Goal: Find specific page/section: Find specific page/section

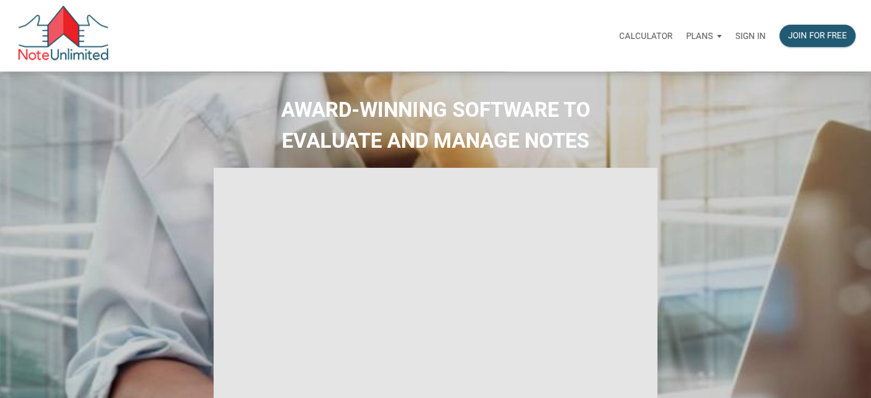
click at [753, 32] on p "Sign in" at bounding box center [750, 36] width 30 height 10
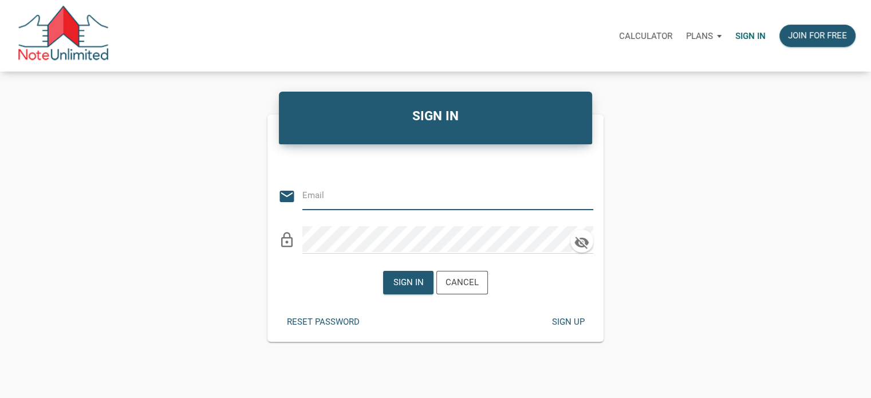
type input "[PERSON_NAME][EMAIL_ADDRESS][DOMAIN_NAME]"
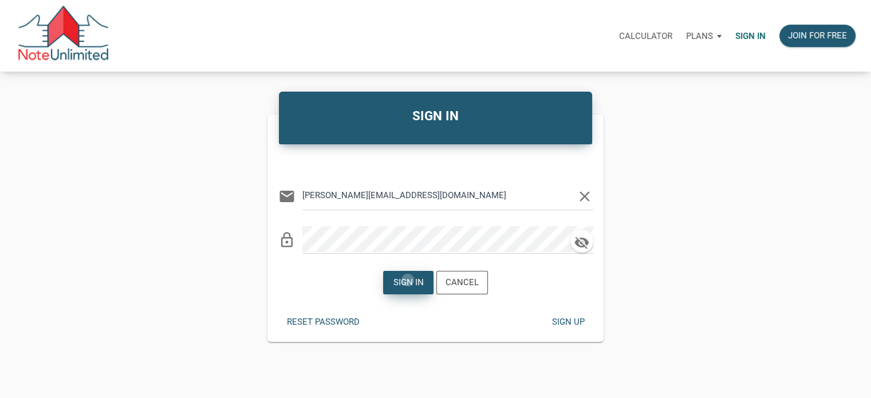
click at [408, 279] on div "Sign in" at bounding box center [408, 282] width 30 height 13
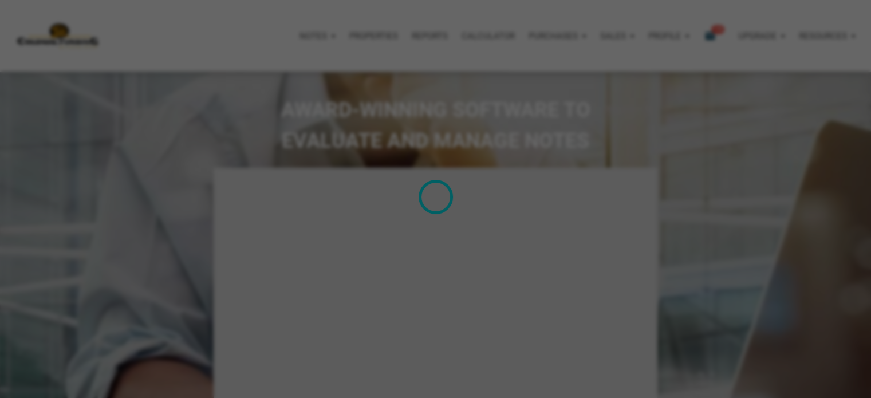
type input "Introduction to new features"
select select
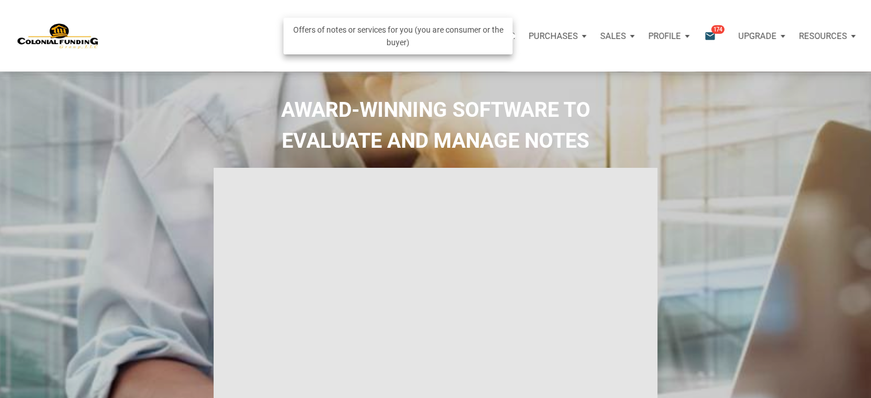
click at [573, 32] on div "Purchases" at bounding box center [552, 35] width 49 height 13
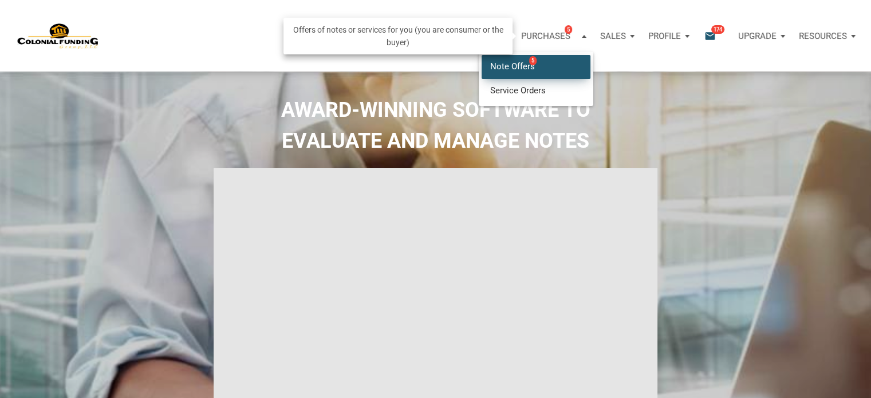
click at [523, 67] on link "Note Offers 5" at bounding box center [535, 66] width 109 height 23
